Goal: Navigation & Orientation: Find specific page/section

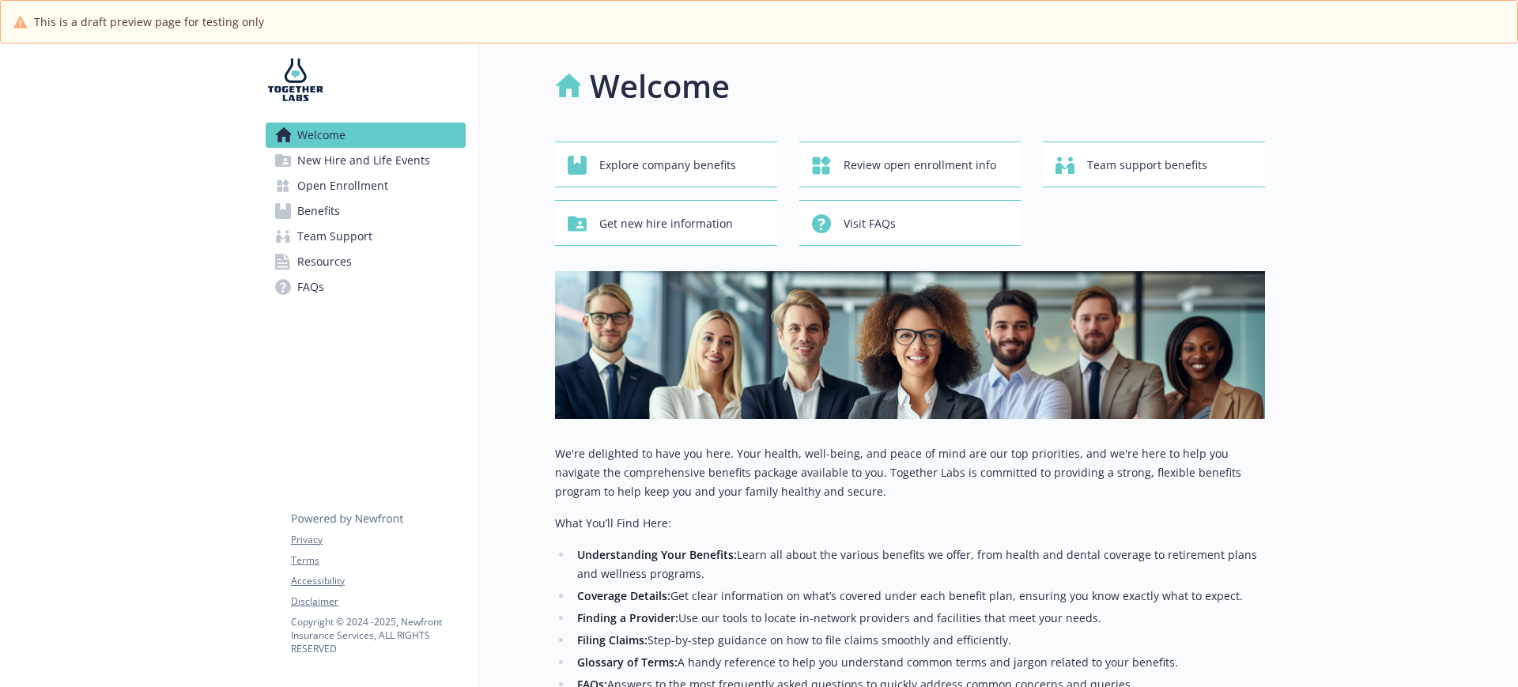
click at [315, 204] on span "Benefits" at bounding box center [318, 210] width 43 height 25
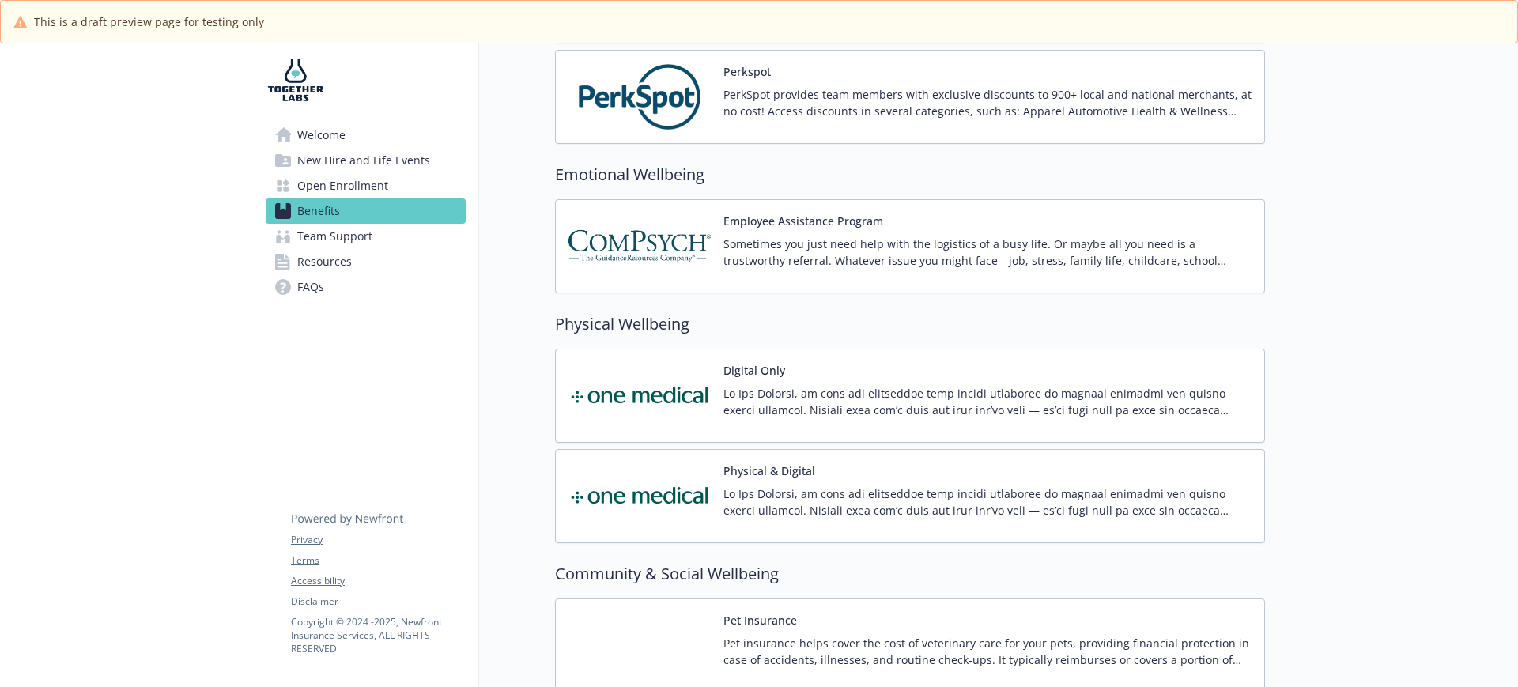
scroll to position [2754, 0]
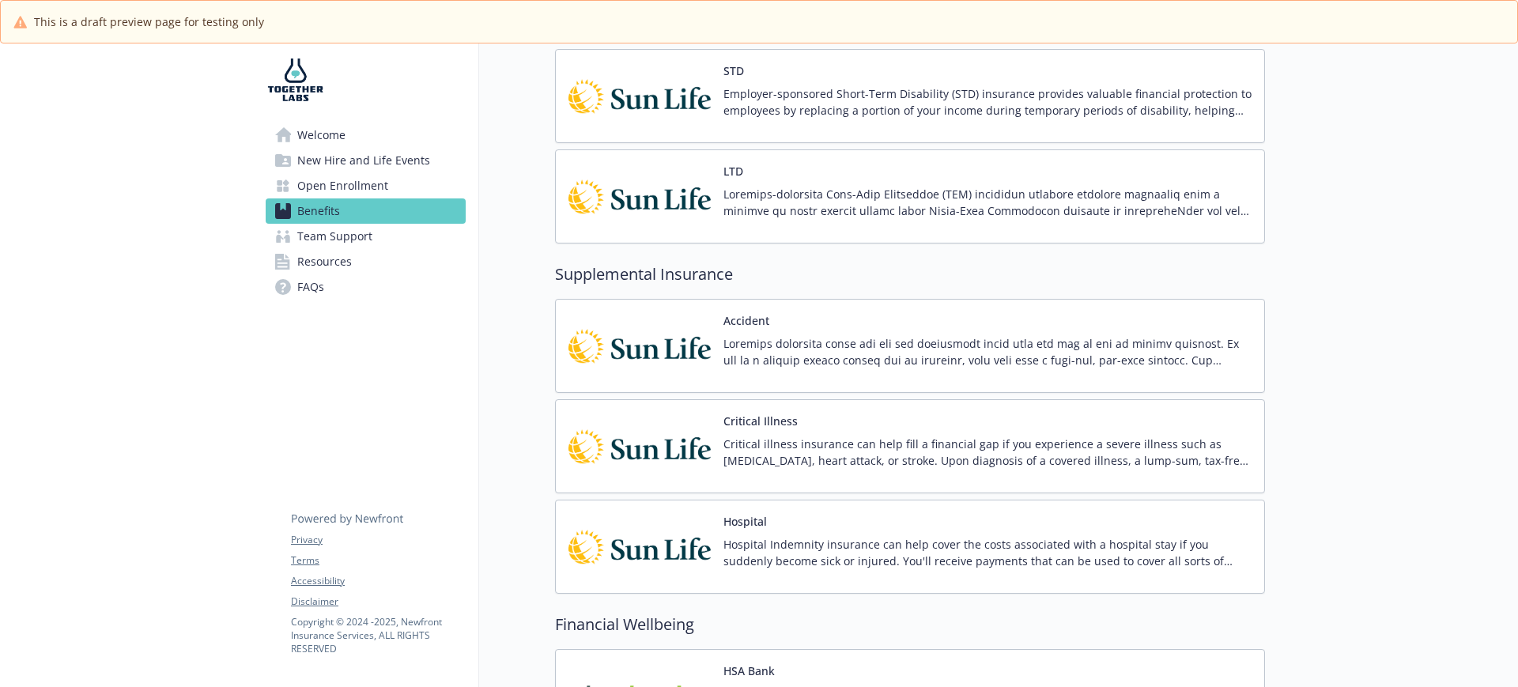
click at [379, 229] on link "Team Support" at bounding box center [366, 236] width 200 height 25
